Goal: Transaction & Acquisition: Purchase product/service

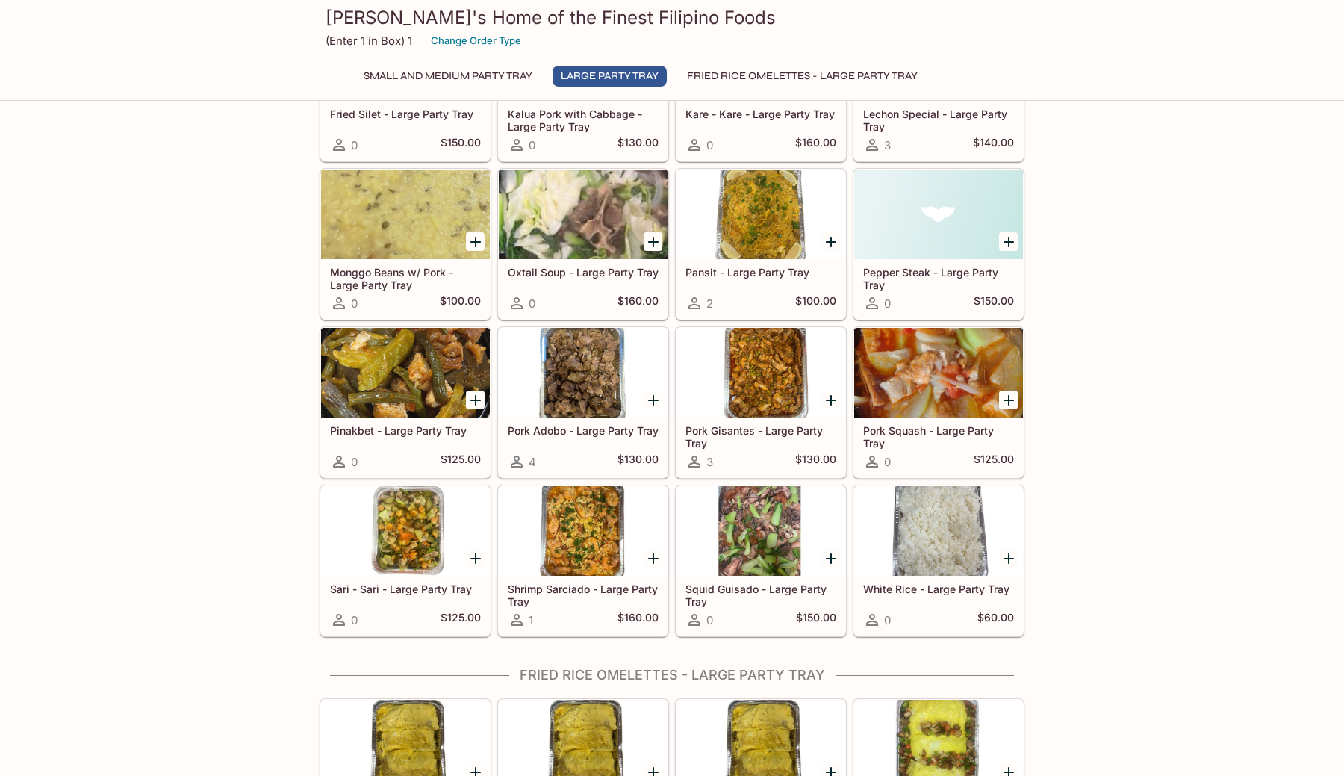
scroll to position [1081, 0]
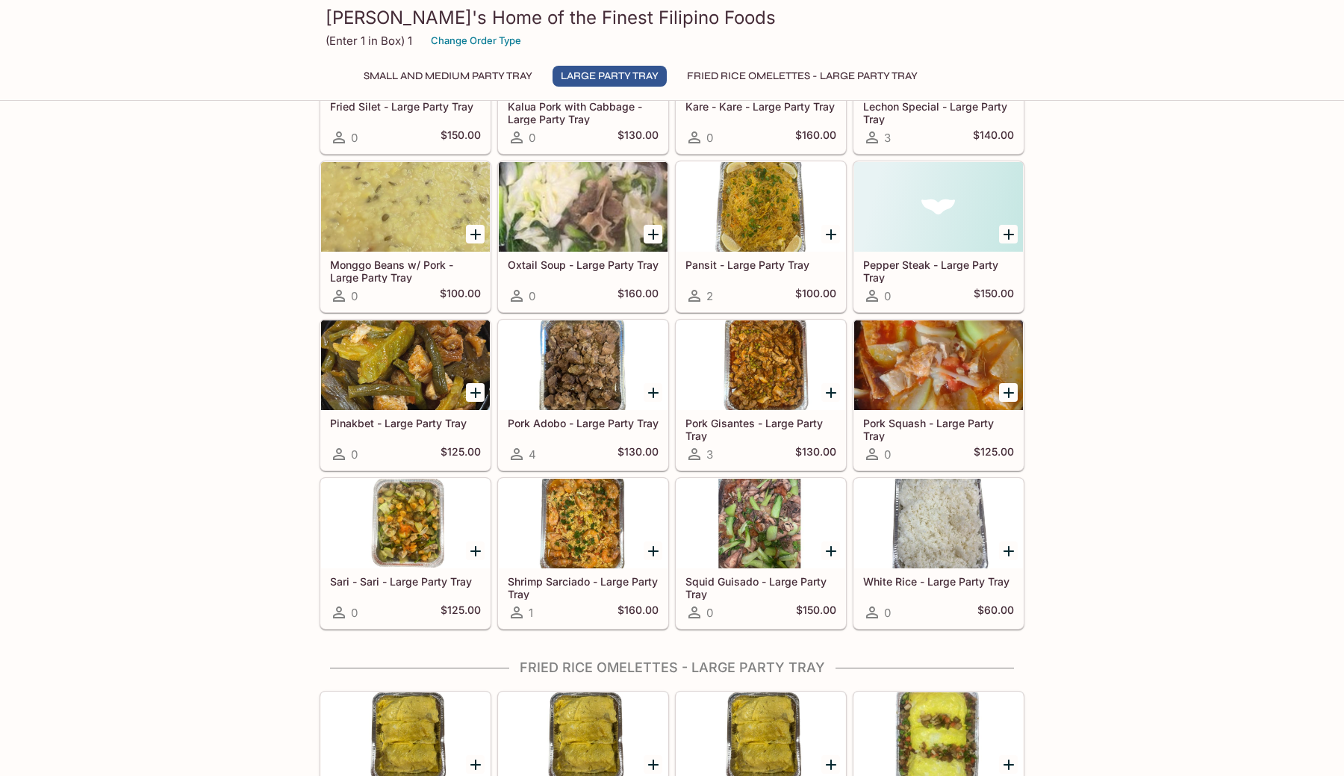
click at [733, 72] on button "Fried Rice Omelettes - Large Party Tray" at bounding box center [802, 76] width 247 height 21
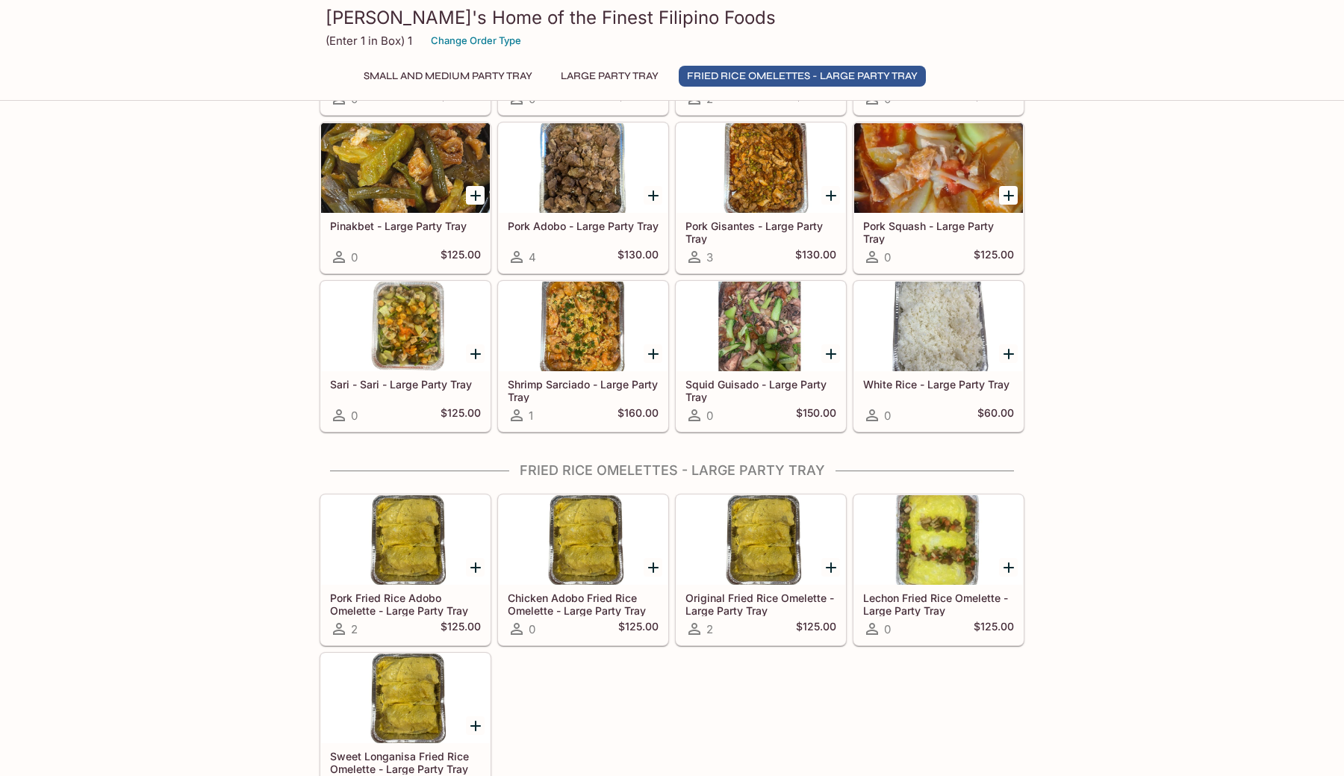
scroll to position [1306, 0]
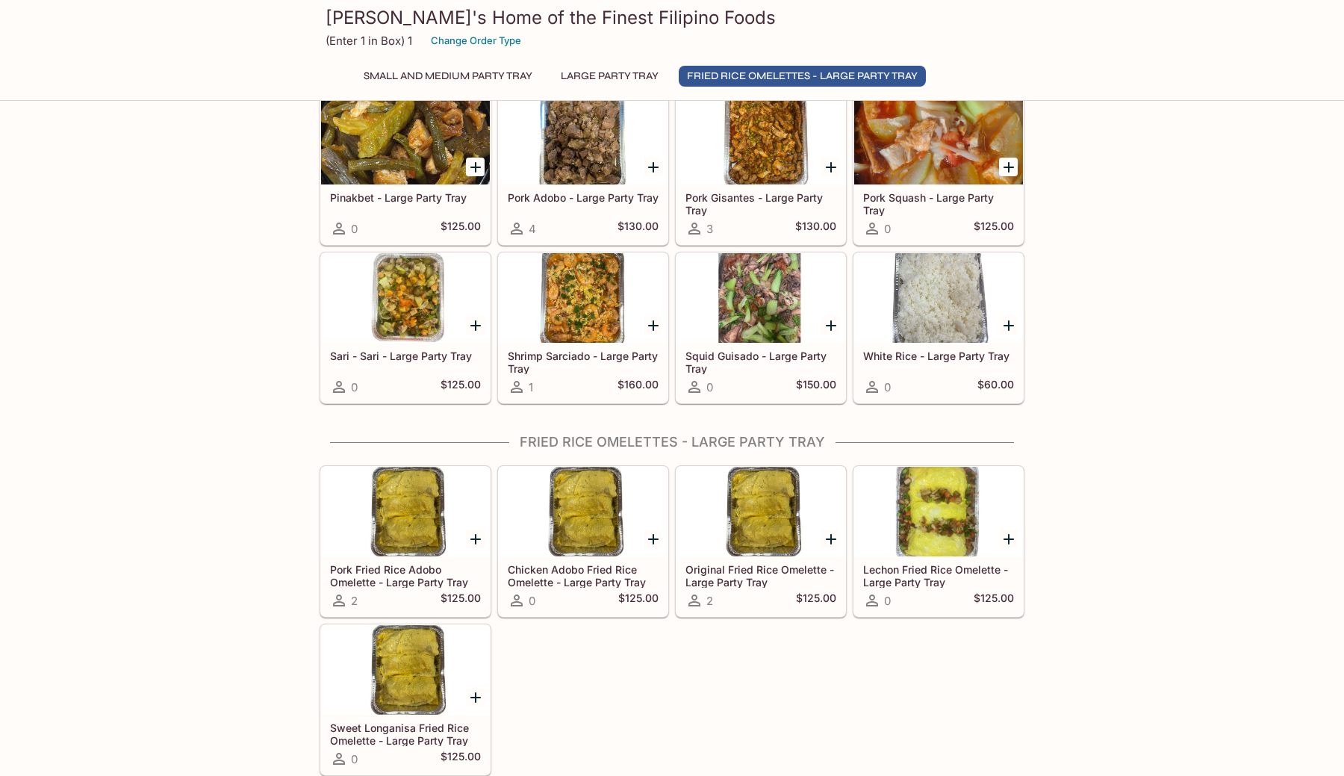
click at [395, 519] on div at bounding box center [405, 512] width 169 height 90
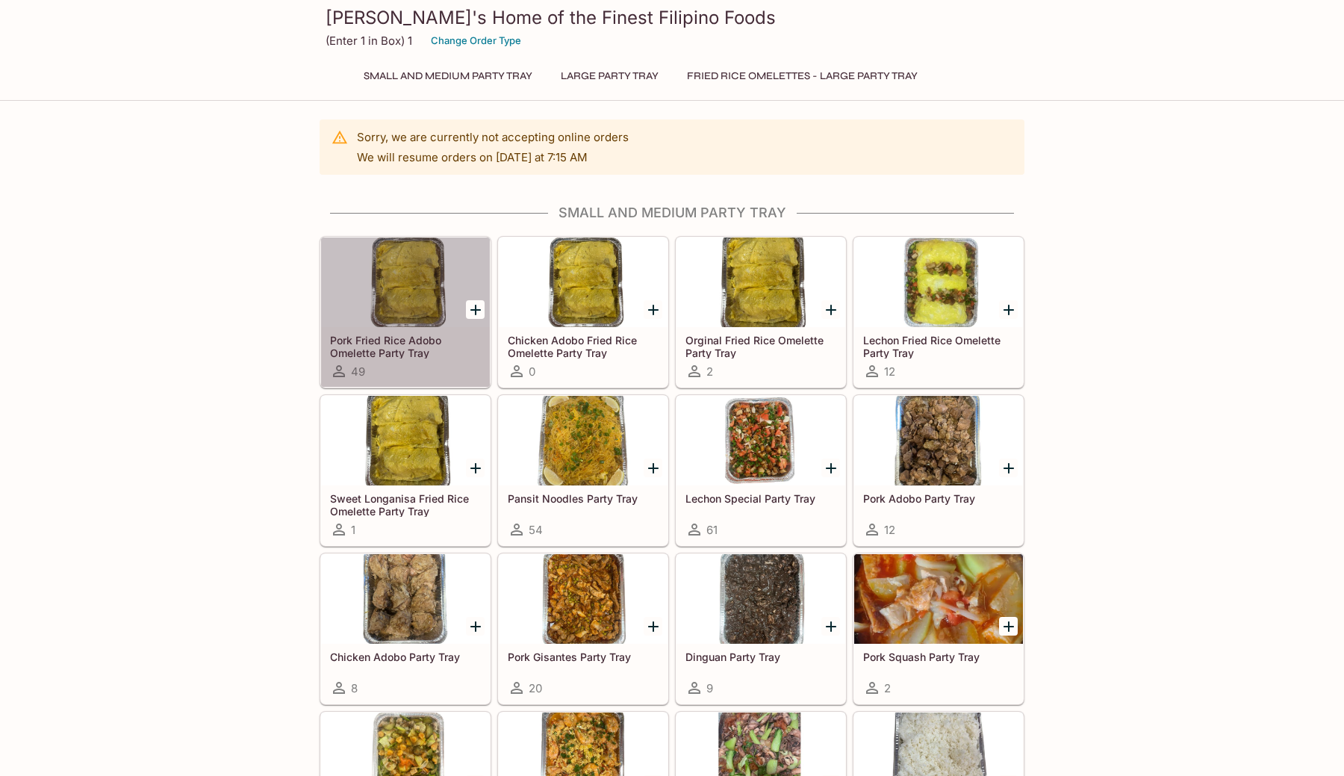
click at [414, 258] on div at bounding box center [405, 282] width 169 height 90
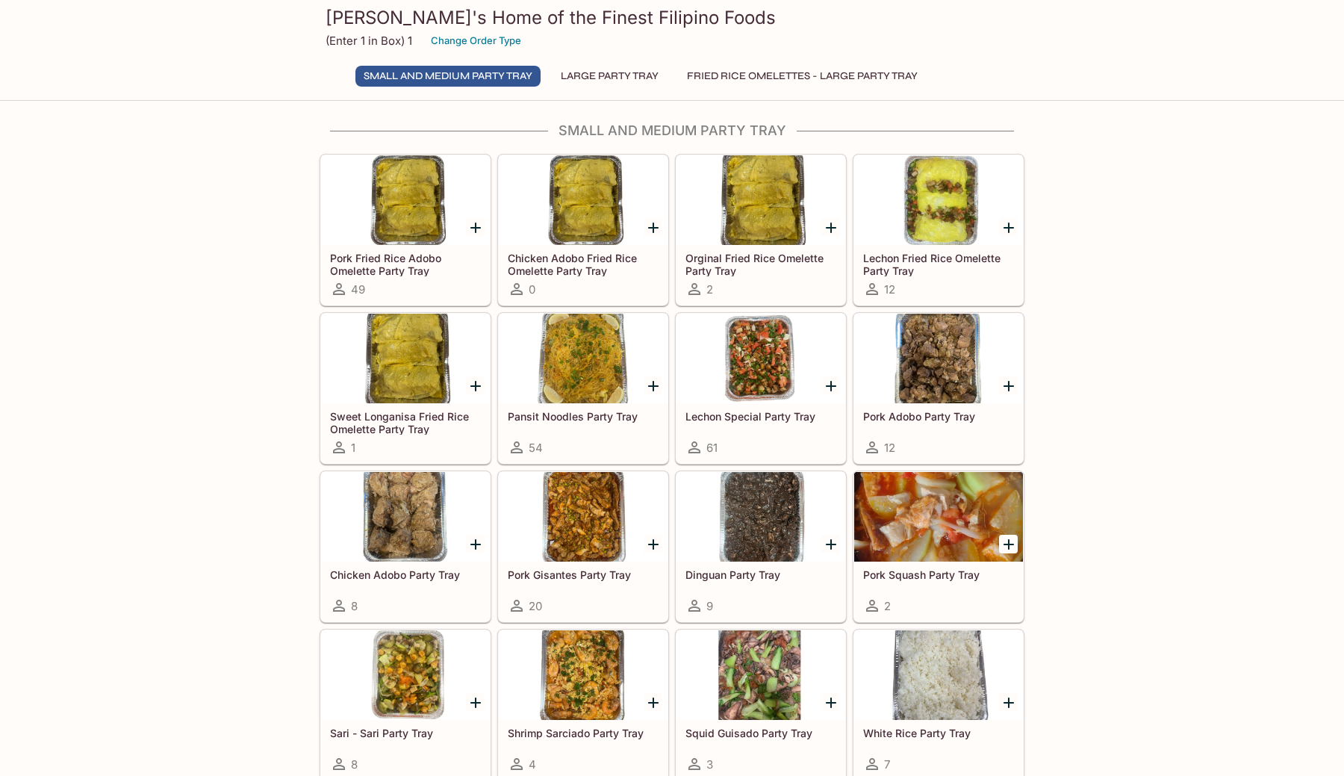
scroll to position [87, 0]
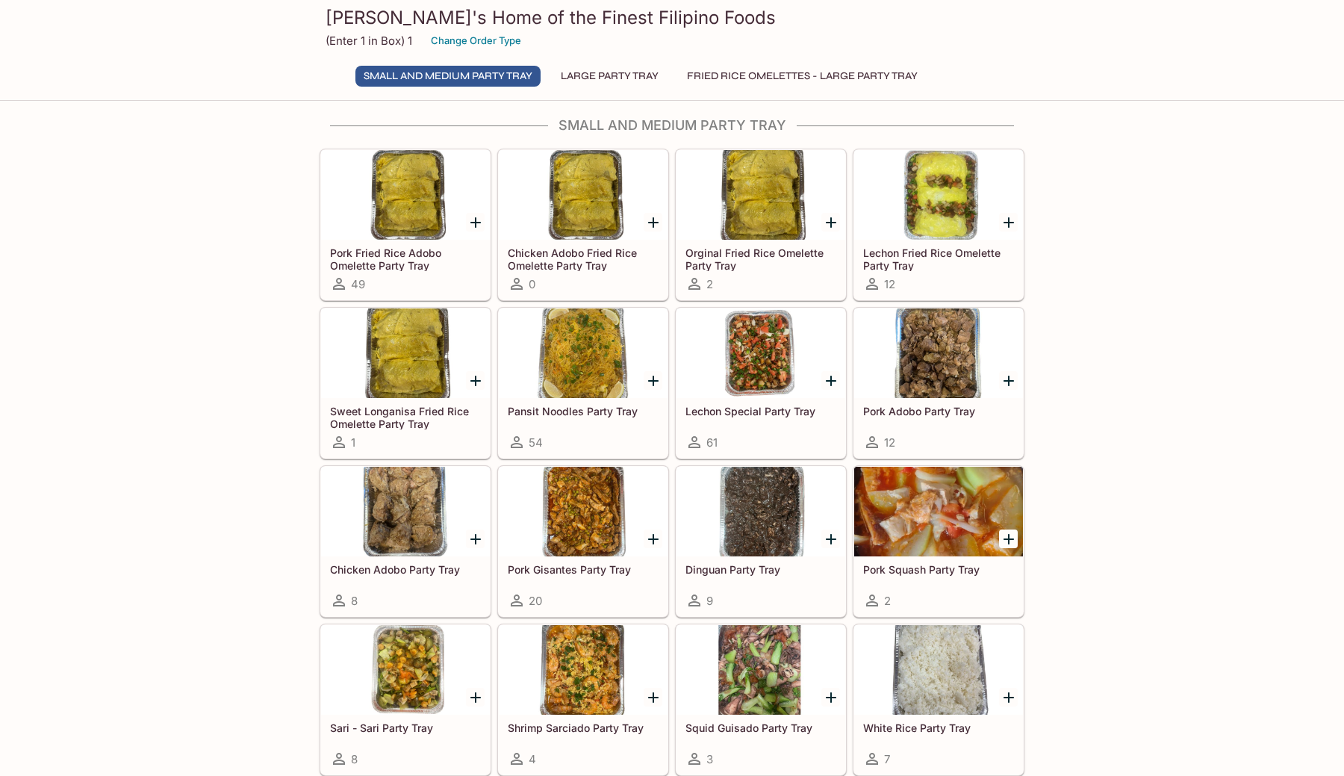
click at [758, 348] on div at bounding box center [761, 353] width 169 height 90
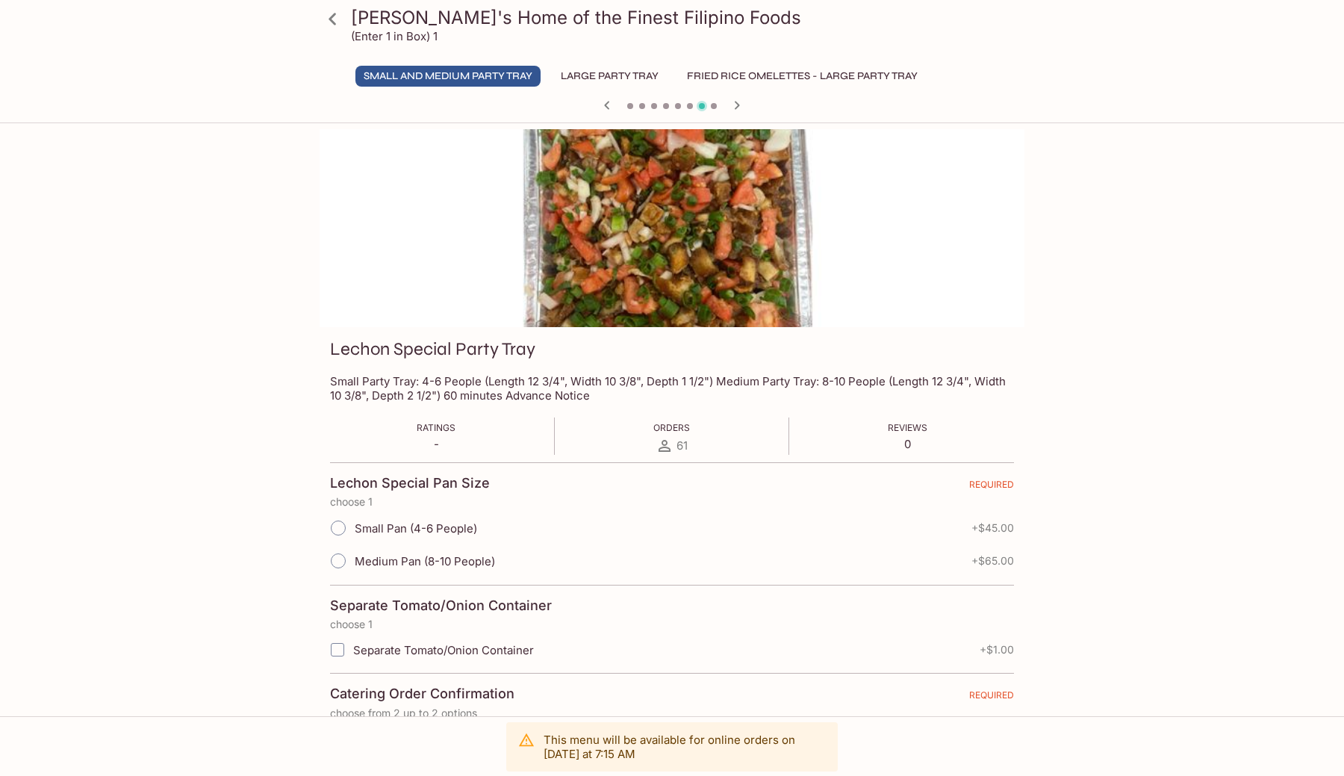
click at [152, 435] on div "[PERSON_NAME]'s Home of the Finest Filipino Foods (Enter 1 in Box) 1 Small and …" at bounding box center [672, 517] width 1344 height 776
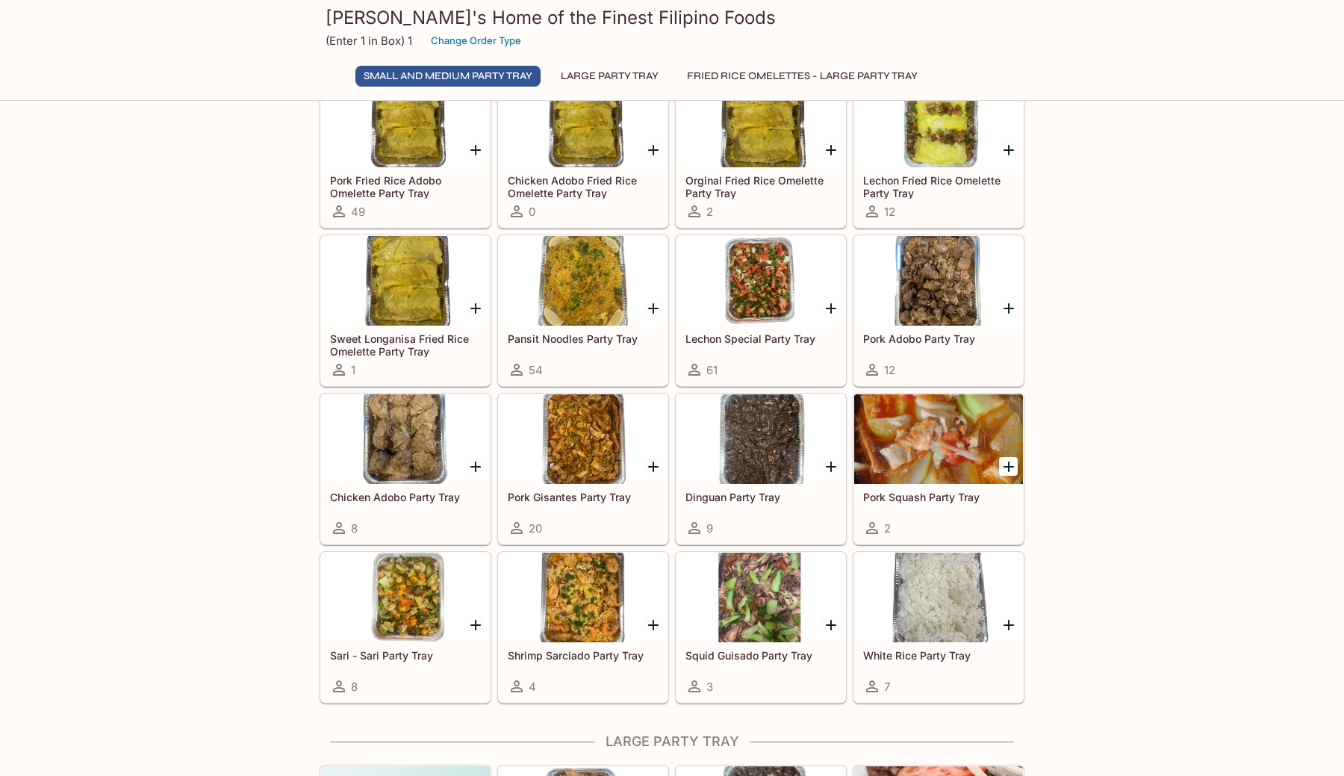
scroll to position [191, 0]
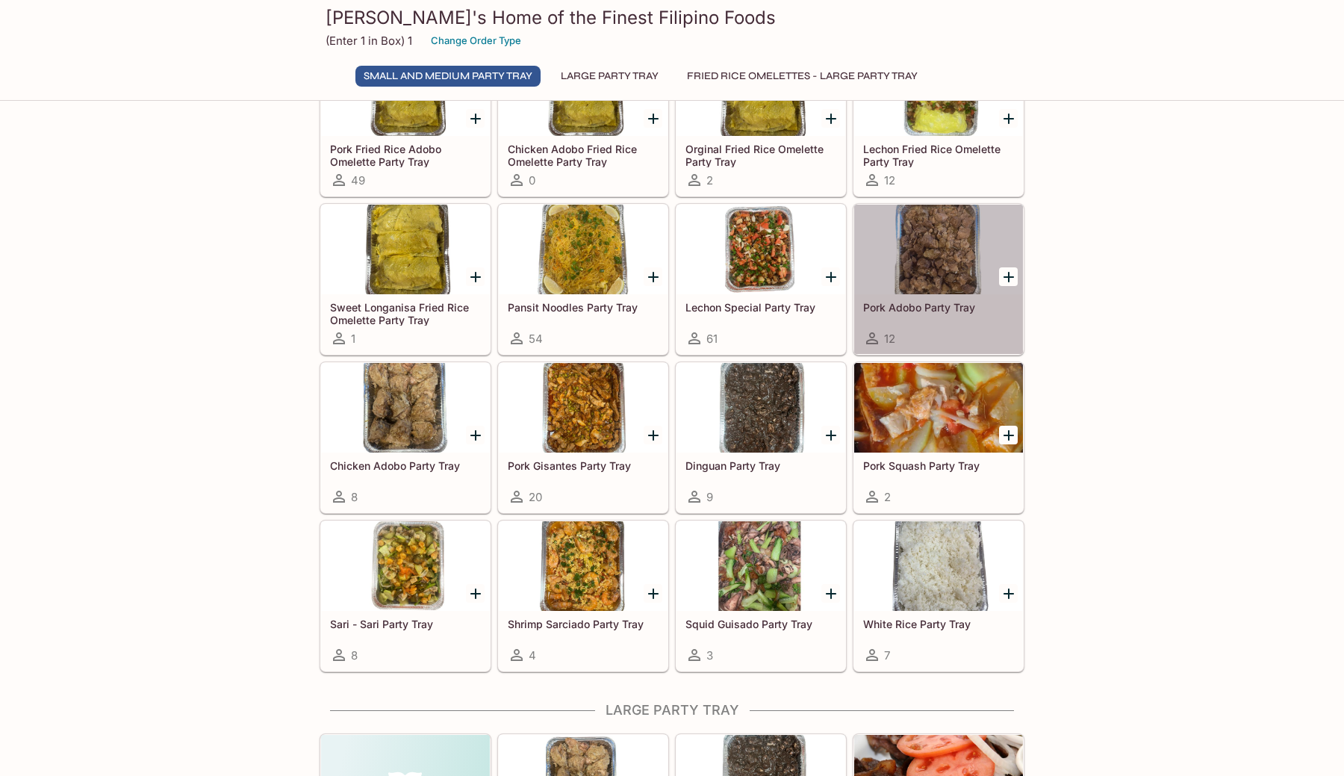
click at [947, 267] on div at bounding box center [938, 250] width 169 height 90
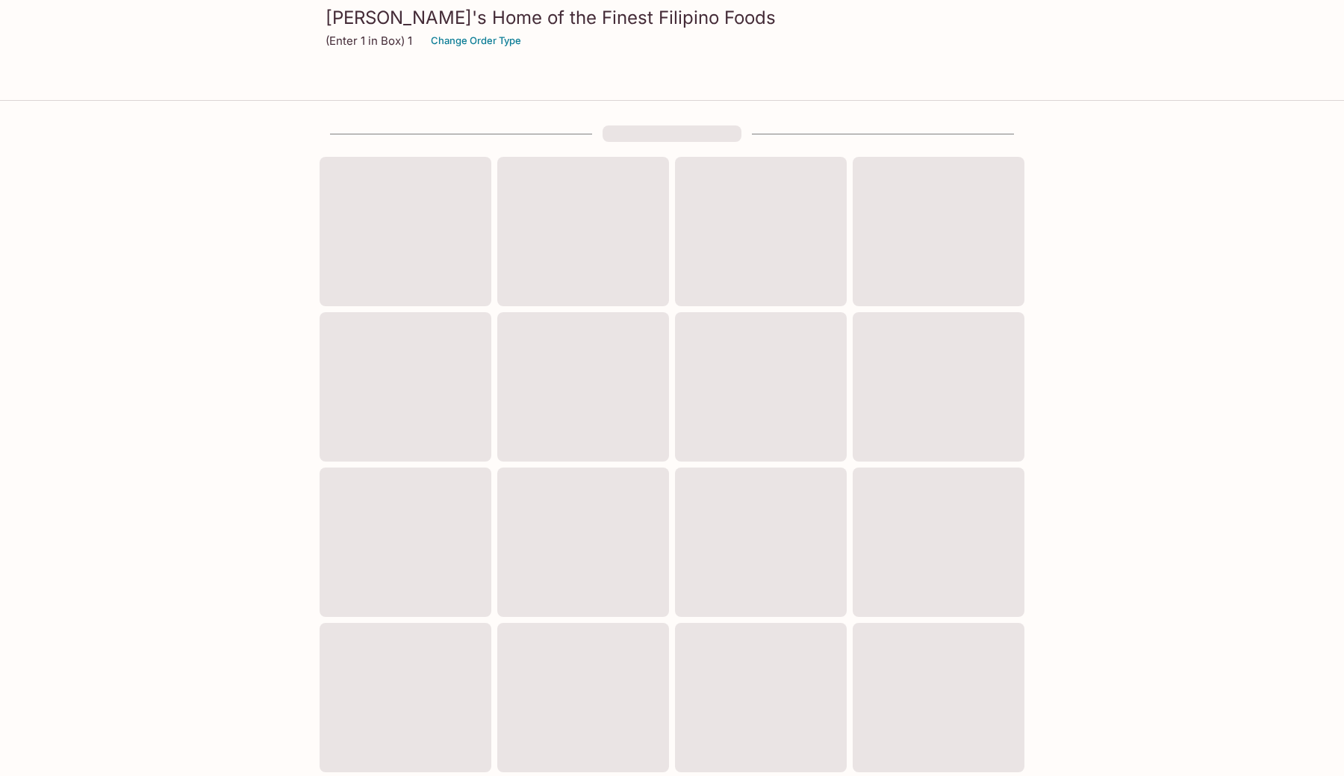
scroll to position [191, 0]
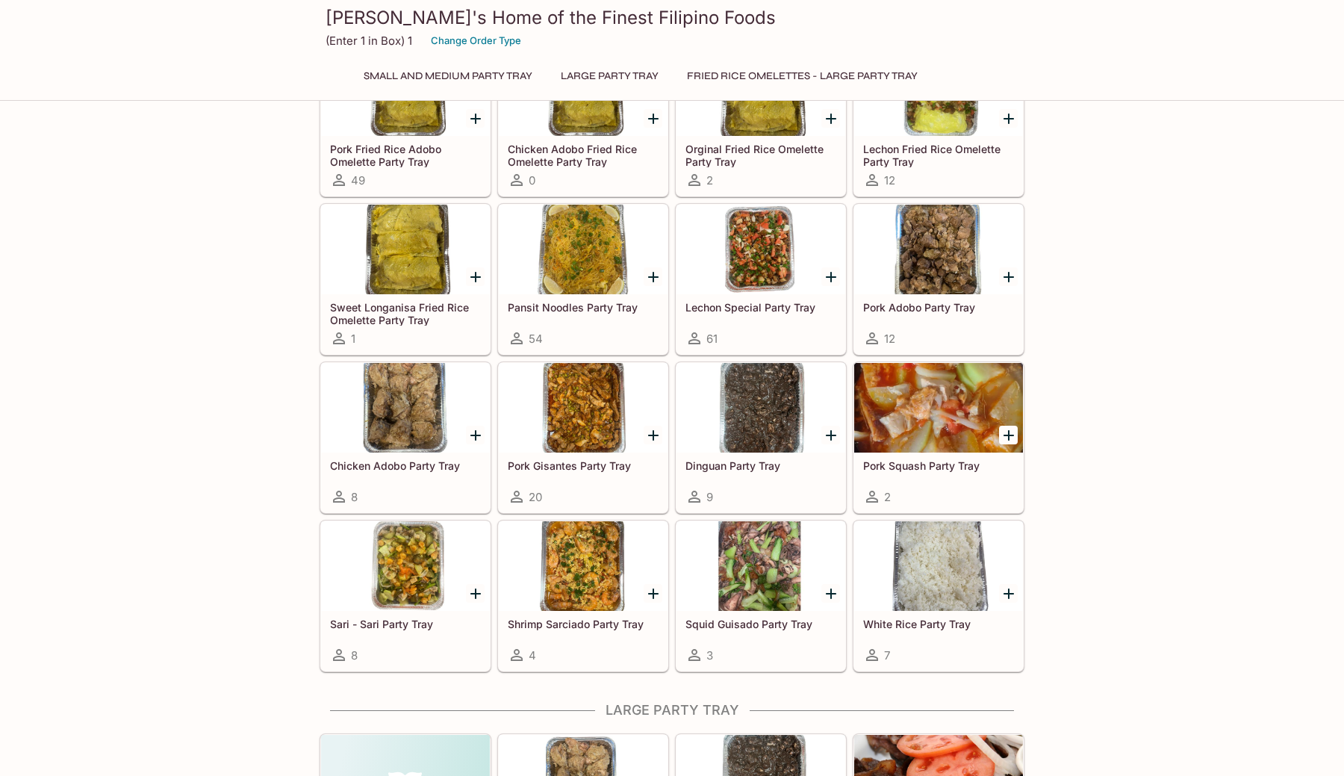
click at [782, 401] on div at bounding box center [761, 408] width 169 height 90
